Goal: Task Accomplishment & Management: Manage account settings

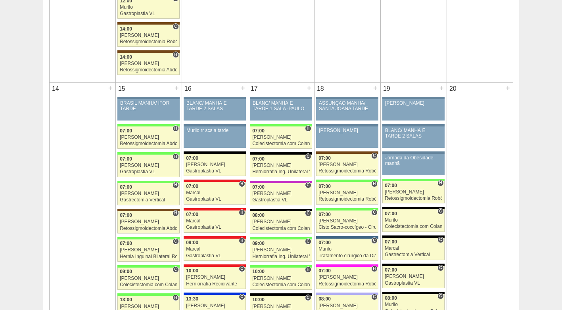
scroll to position [873, 0]
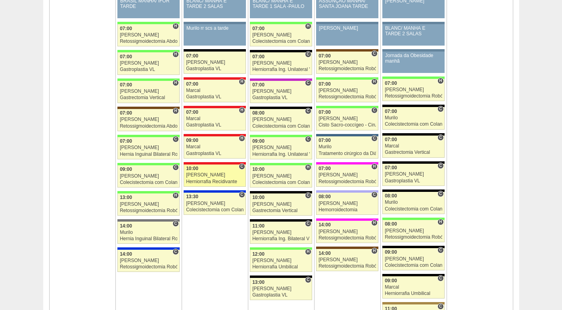
click at [206, 177] on div "[PERSON_NAME]" at bounding box center [215, 175] width 58 height 5
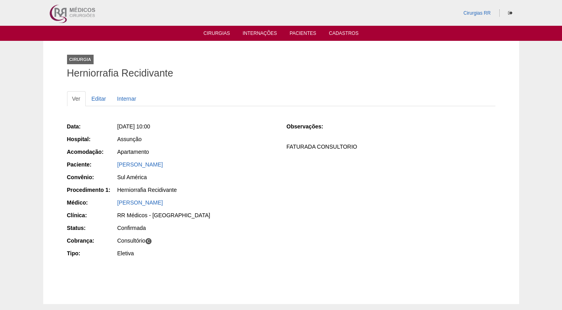
click at [231, 135] on div "Assunção" at bounding box center [196, 139] width 158 height 8
click at [97, 103] on link "Editar" at bounding box center [99, 98] width 25 height 15
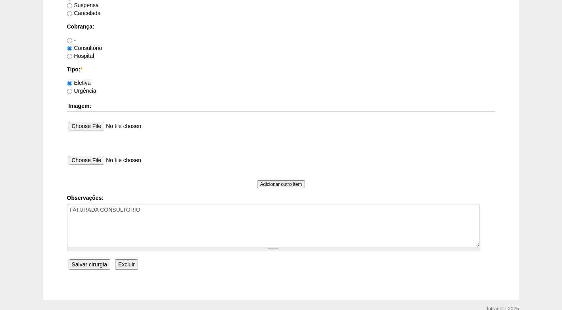
scroll to position [712, 0]
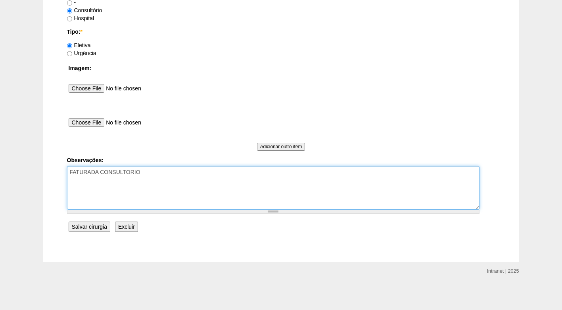
click at [173, 175] on textarea "FATURADA CONSULTORIO" at bounding box center [273, 188] width 413 height 44
type textarea "FATURADA CONSULTORIO AUTORIZADO (2X HERNIAS)"
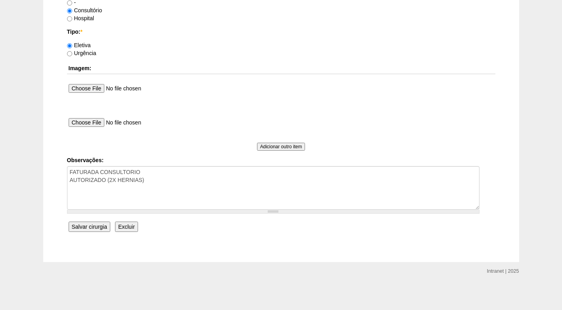
drag, startPoint x: 85, startPoint y: 234, endPoint x: 89, endPoint y: 229, distance: 5.9
click at [90, 227] on input "Salvar cirurgia" at bounding box center [90, 227] width 42 height 10
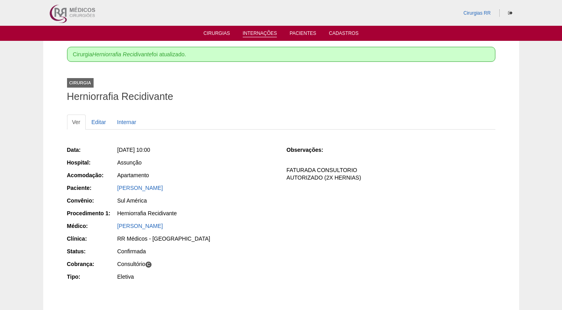
click at [258, 32] on link "Internações" at bounding box center [260, 34] width 35 height 7
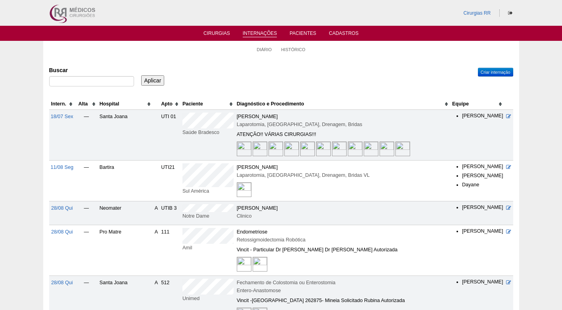
click at [227, 69] on div "Buscar Aplicar" at bounding box center [281, 76] width 464 height 27
click at [222, 34] on link "Cirurgias" at bounding box center [217, 34] width 27 height 7
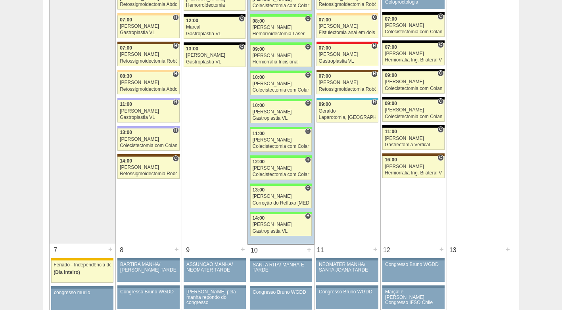
scroll to position [159, 0]
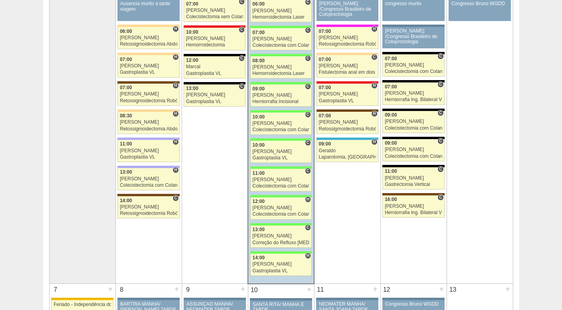
click at [281, 111] on div at bounding box center [281, 111] width 62 height 2
click at [281, 101] on div "Herniorrafia Incisional" at bounding box center [281, 101] width 57 height 5
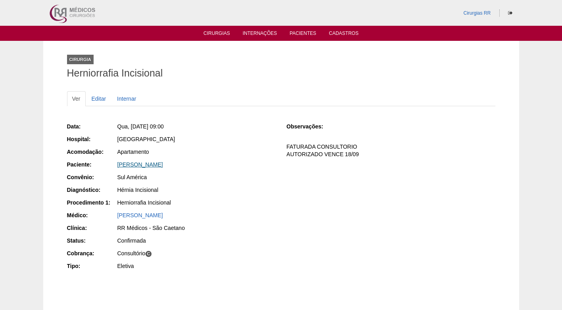
click at [129, 164] on link "[PERSON_NAME]" at bounding box center [140, 165] width 46 height 6
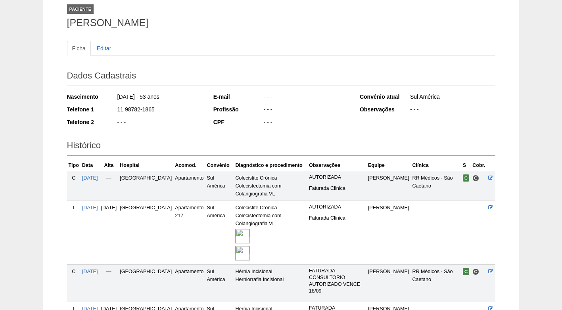
scroll to position [119, 0]
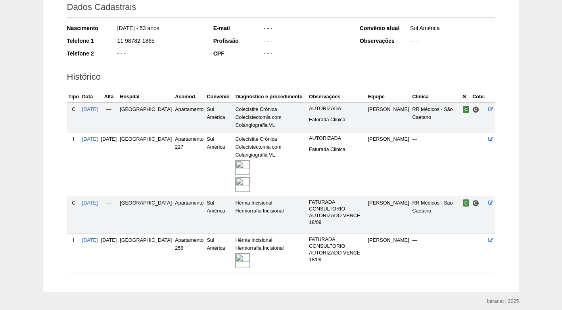
click at [235, 261] on img at bounding box center [242, 261] width 15 height 15
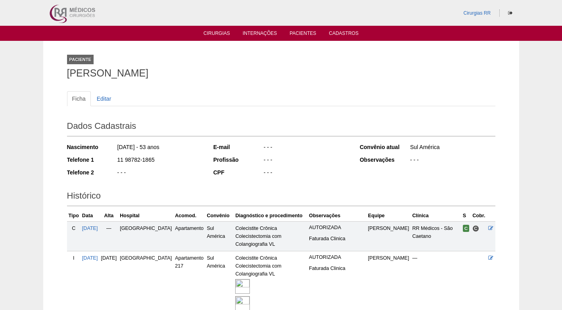
scroll to position [119, 0]
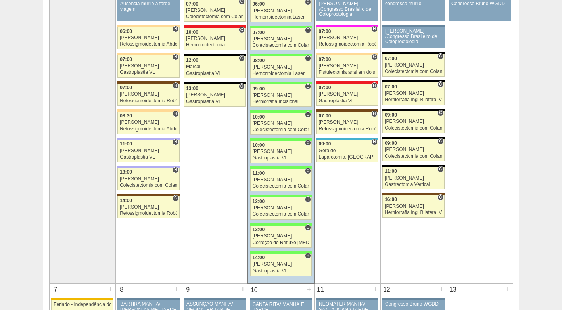
scroll to position [159, 0]
click at [275, 123] on div "[PERSON_NAME]" at bounding box center [281, 123] width 57 height 5
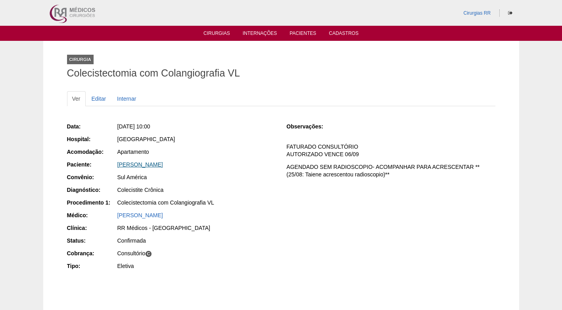
click at [159, 165] on link "[PERSON_NAME]" at bounding box center [140, 165] width 46 height 6
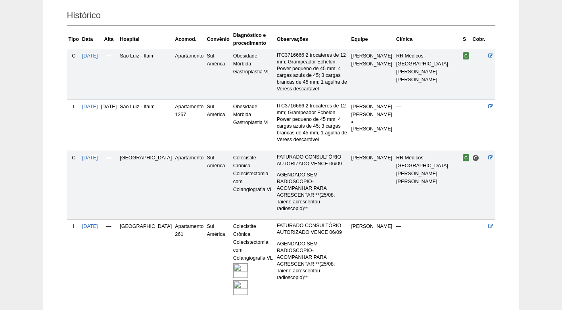
scroll to position [191, 0]
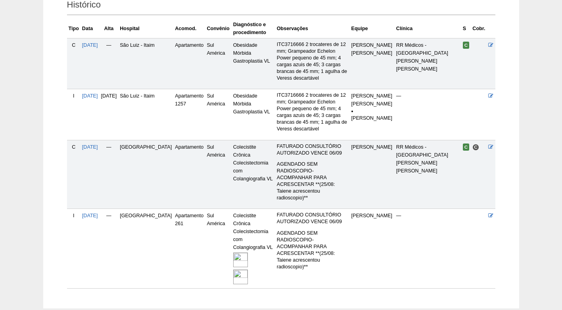
click at [235, 253] on img at bounding box center [240, 260] width 15 height 15
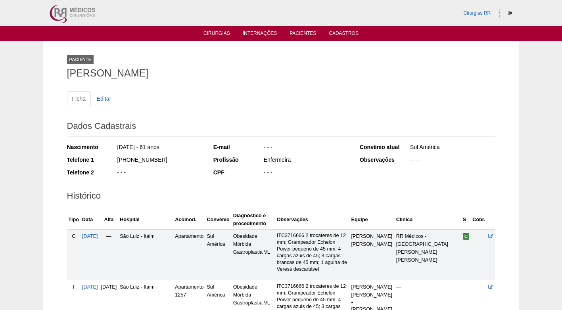
scroll to position [188, 0]
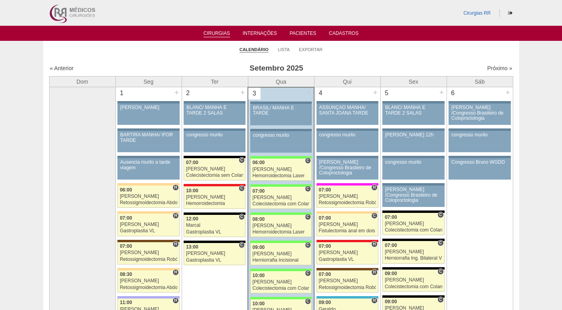
scroll to position [159, 0]
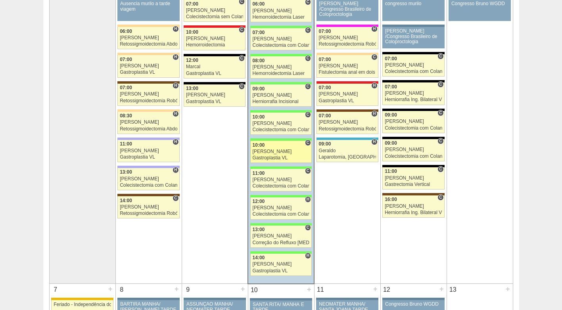
click at [276, 148] on div "10:00" at bounding box center [281, 145] width 57 height 5
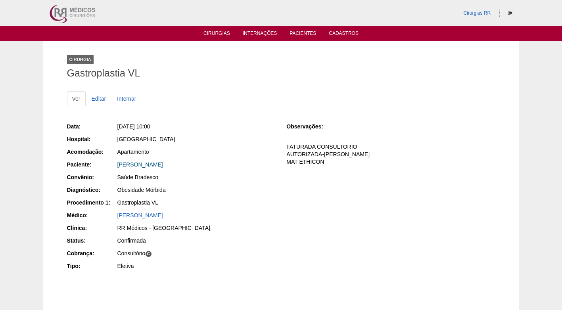
click at [163, 163] on link "Jucelia Patricia Lopes Pereira da Silva" at bounding box center [140, 165] width 46 height 6
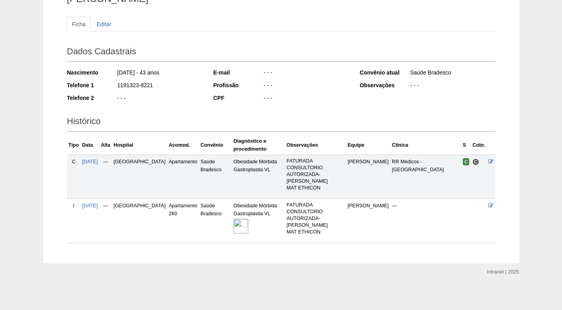
scroll to position [75, 0]
click at [234, 224] on img at bounding box center [241, 225] width 15 height 15
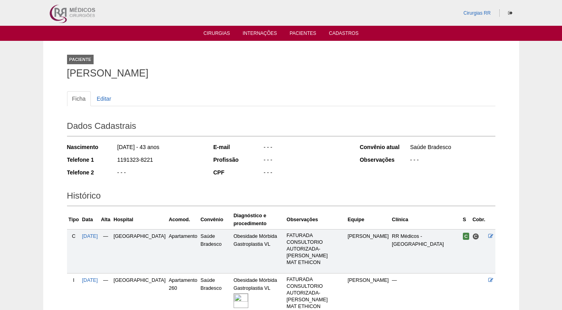
scroll to position [75, 0]
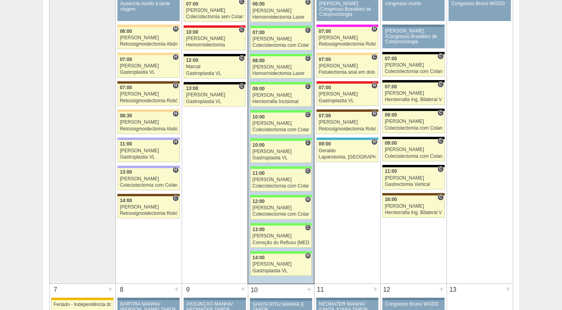
scroll to position [159, 0]
click at [273, 182] on div "Paulo Regina" at bounding box center [281, 179] width 57 height 5
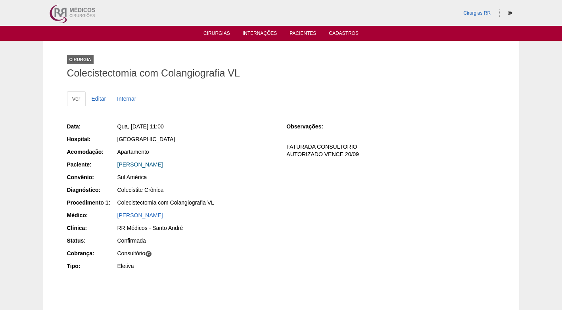
click at [159, 164] on link "[PERSON_NAME]" at bounding box center [140, 165] width 46 height 6
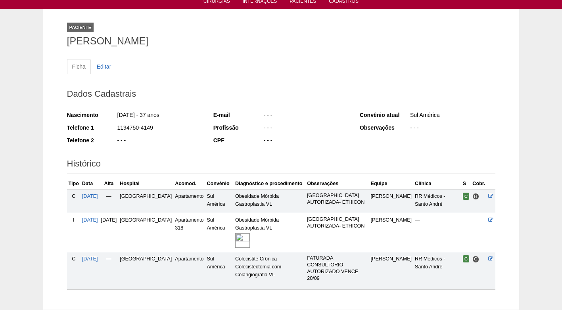
scroll to position [79, 0]
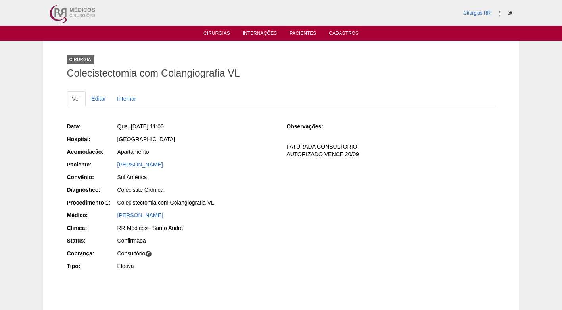
drag, startPoint x: 261, startPoint y: 165, endPoint x: 252, endPoint y: 165, distance: 8.7
click at [261, 165] on div "Claudio Pereira Santos" at bounding box center [196, 165] width 158 height 8
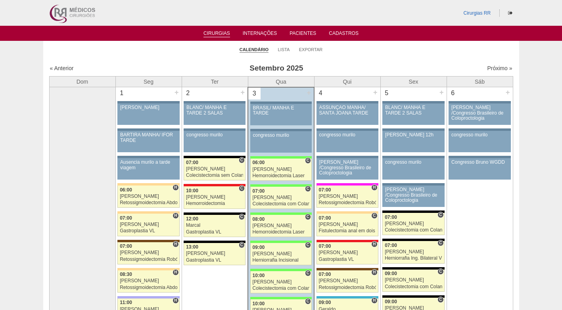
scroll to position [159, 0]
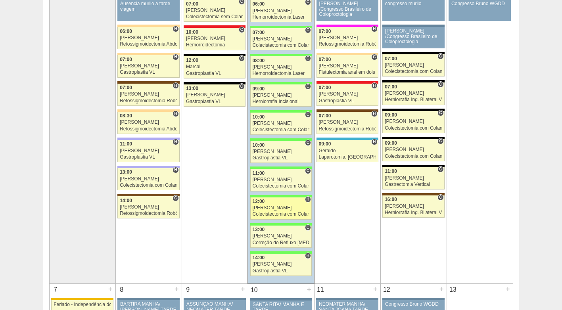
click at [275, 212] on div "Colecistectomia com Colangiografia VL" at bounding box center [281, 214] width 57 height 5
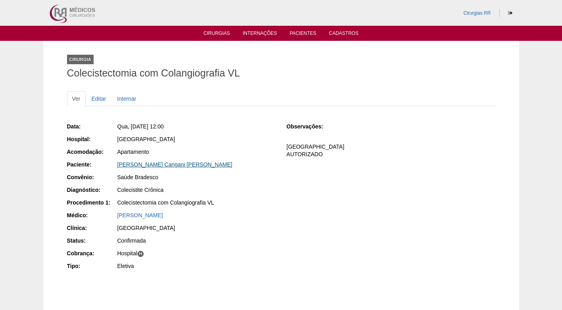
click at [138, 167] on link "Gabriela Cangani Barbosa" at bounding box center [174, 165] width 115 height 6
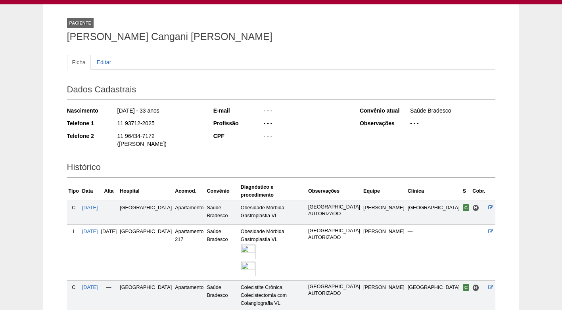
scroll to position [83, 0]
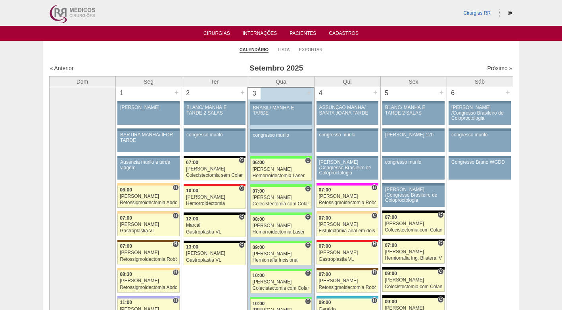
scroll to position [159, 0]
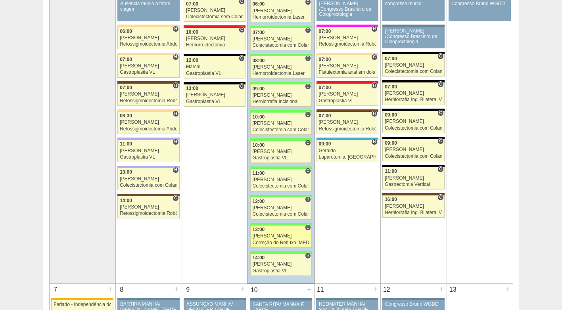
click at [279, 237] on div "[PERSON_NAME]" at bounding box center [281, 236] width 57 height 5
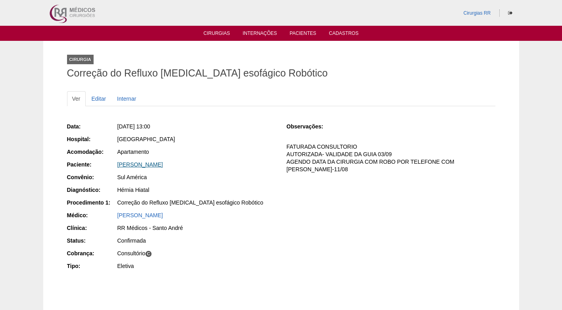
click at [149, 162] on link "[PERSON_NAME]" at bounding box center [140, 165] width 46 height 6
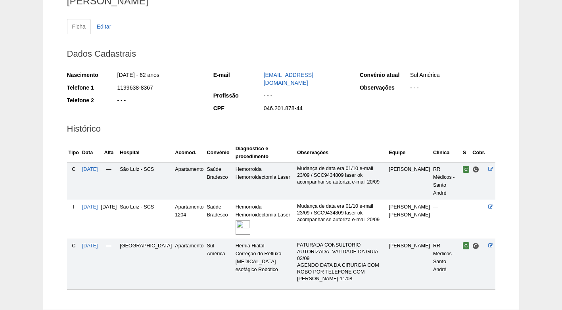
scroll to position [94, 0]
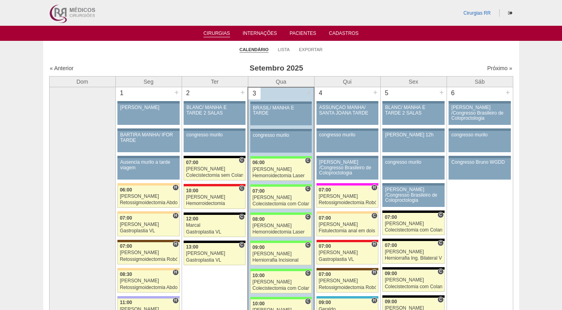
scroll to position [159, 0]
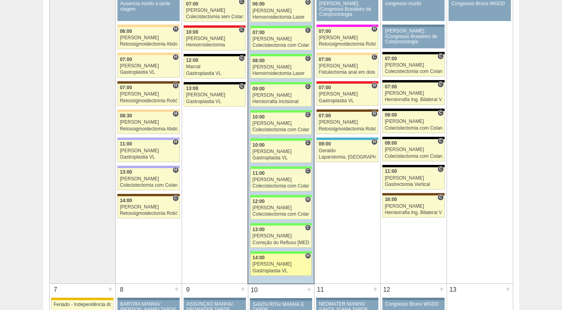
click at [274, 264] on div "[PERSON_NAME]" at bounding box center [281, 264] width 57 height 5
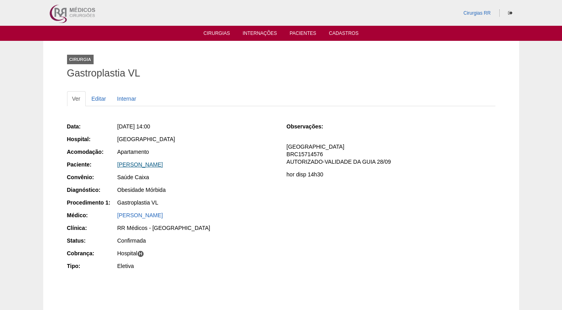
click at [155, 167] on link "MARIA EDUARDA SILVA PEREIRA LIMA" at bounding box center [140, 165] width 46 height 6
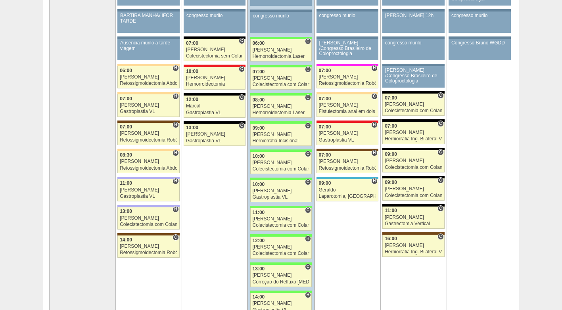
scroll to position [119, 0]
